Goal: Information Seeking & Learning: Learn about a topic

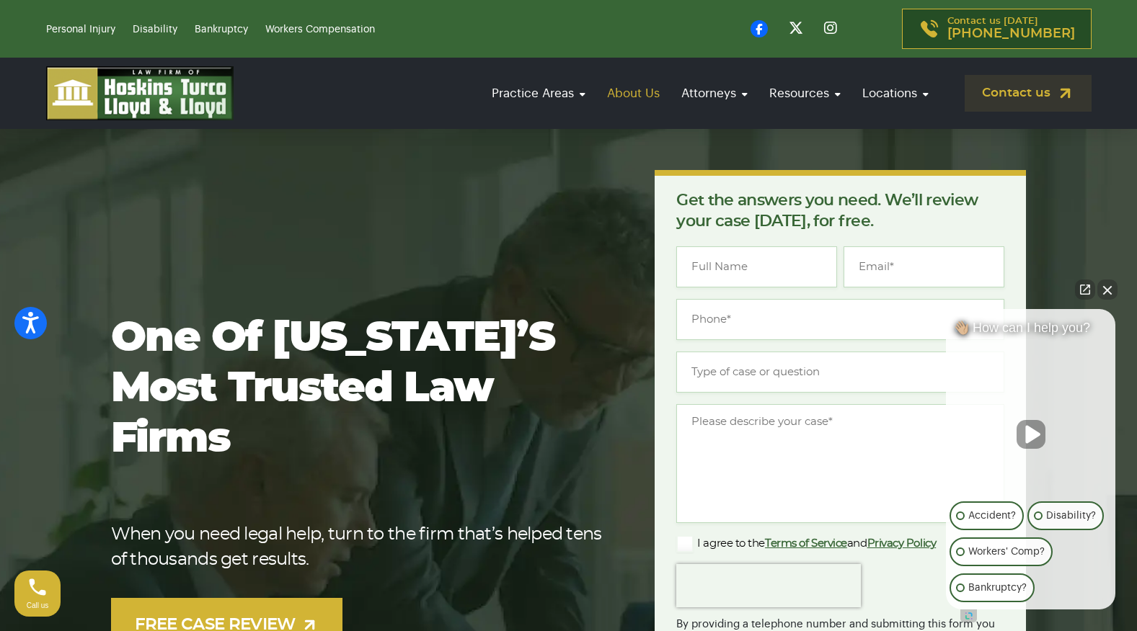
click at [630, 95] on link "About Us" at bounding box center [633, 93] width 67 height 41
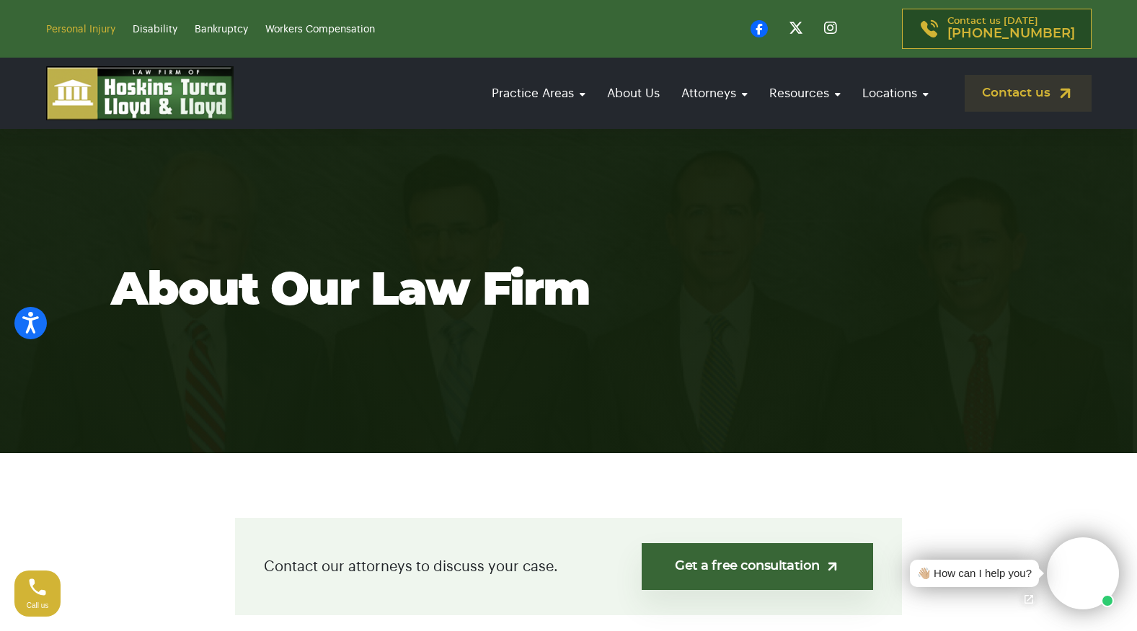
click at [87, 26] on link "Personal Injury" at bounding box center [80, 30] width 69 height 10
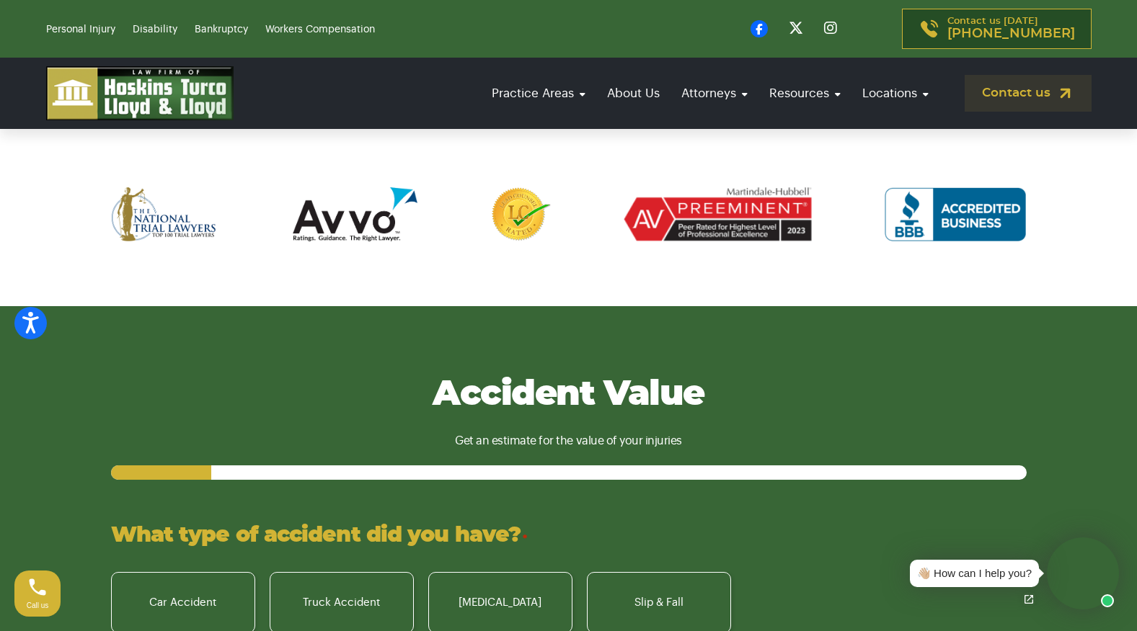
scroll to position [721, 0]
